Goal: Task Accomplishment & Management: Use online tool/utility

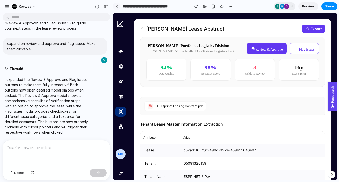
click at [119, 7] on link at bounding box center [117, 7] width 8 height 8
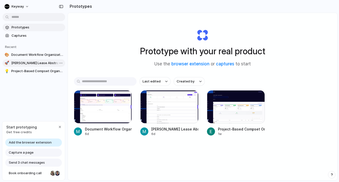
click at [25, 60] on span "[PERSON_NAME] Lease Abstract Dashboard" at bounding box center [37, 62] width 52 height 5
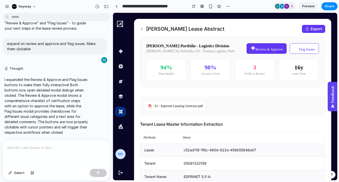
click at [268, 50] on button "Review & Approve" at bounding box center [267, 48] width 40 height 11
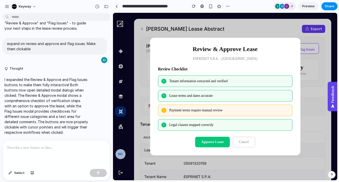
click at [238, 139] on button "Cancel" at bounding box center [244, 141] width 22 height 11
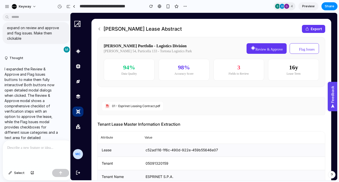
scroll to position [191, 0]
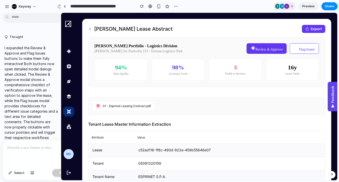
drag, startPoint x: 112, startPoint y: 77, endPoint x: 61, endPoint y: 80, distance: 50.7
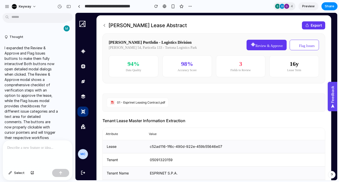
scroll to position [5, 0]
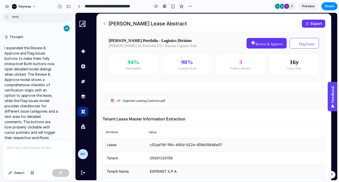
click at [214, 24] on div "[PERSON_NAME] Lease Abstract Export" at bounding box center [214, 24] width 223 height 8
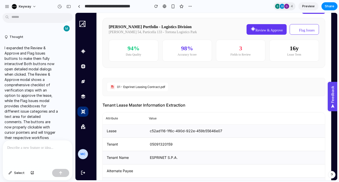
scroll to position [0, 0]
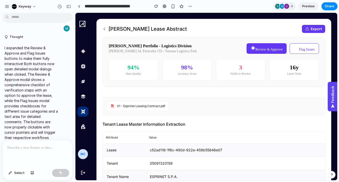
click at [266, 50] on button "Review & Approve" at bounding box center [267, 48] width 40 height 11
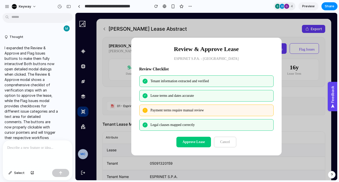
click at [226, 142] on button "Cancel" at bounding box center [225, 141] width 22 height 11
